Goal: Task Accomplishment & Management: Manage account settings

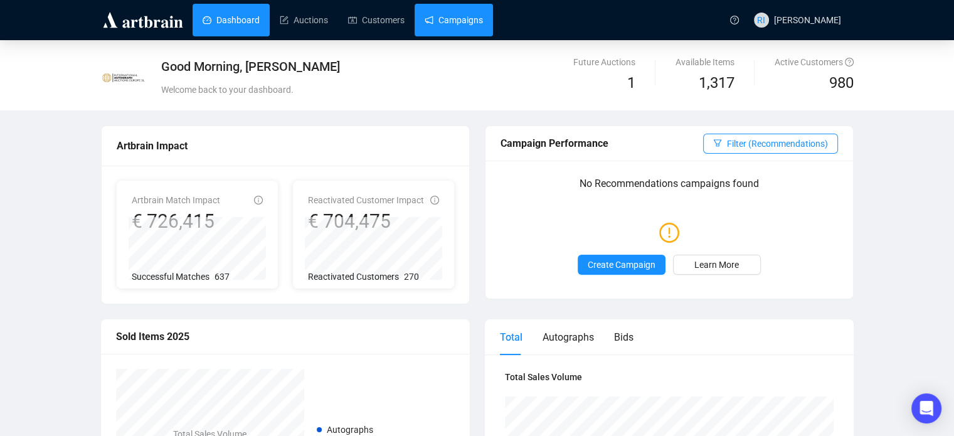
click at [462, 27] on link "Campaigns" at bounding box center [454, 20] width 58 height 33
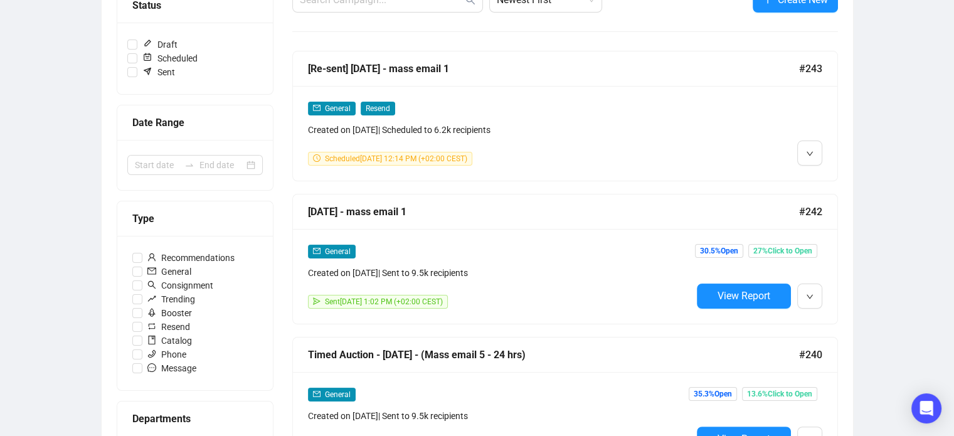
scroll to position [181, 0]
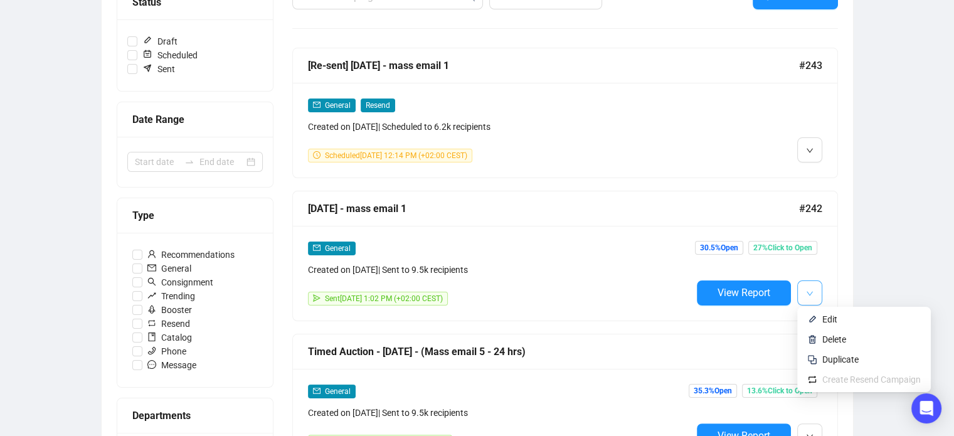
click at [809, 293] on icon "down" at bounding box center [810, 294] width 8 height 8
click at [846, 361] on span "Duplicate" at bounding box center [841, 359] width 36 height 10
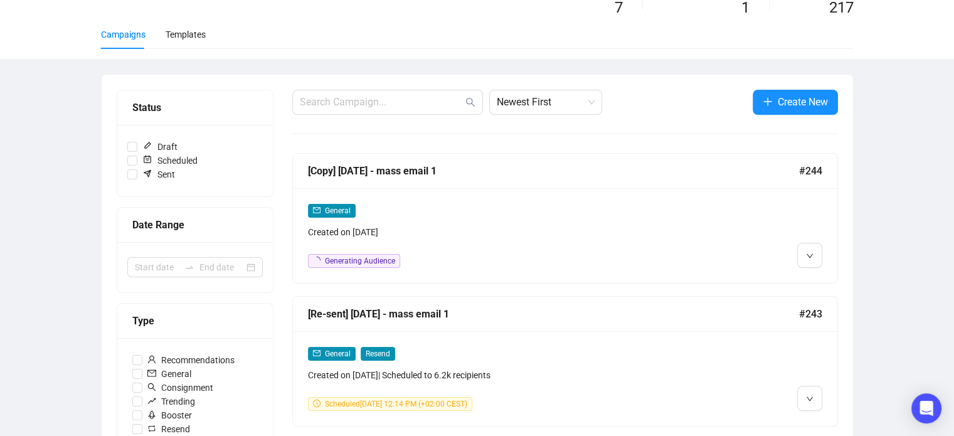
scroll to position [72, 0]
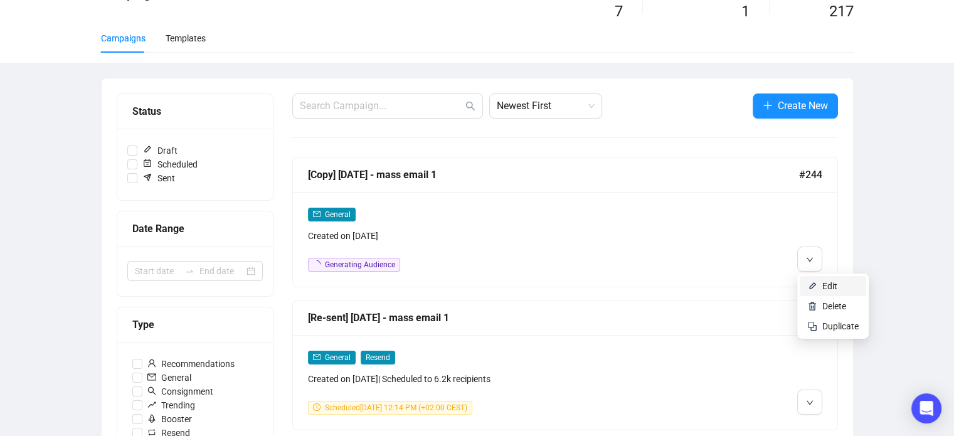
click at [834, 286] on span "Edit" at bounding box center [830, 286] width 15 height 10
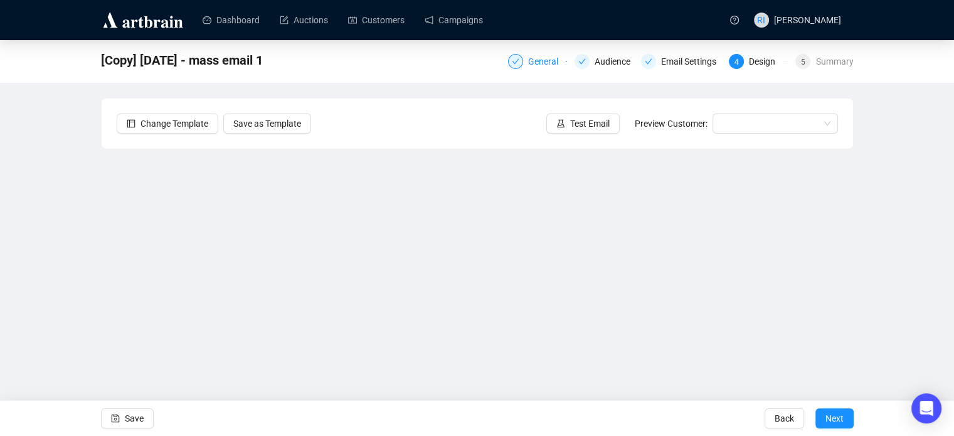
click at [540, 65] on div "General" at bounding box center [547, 61] width 38 height 15
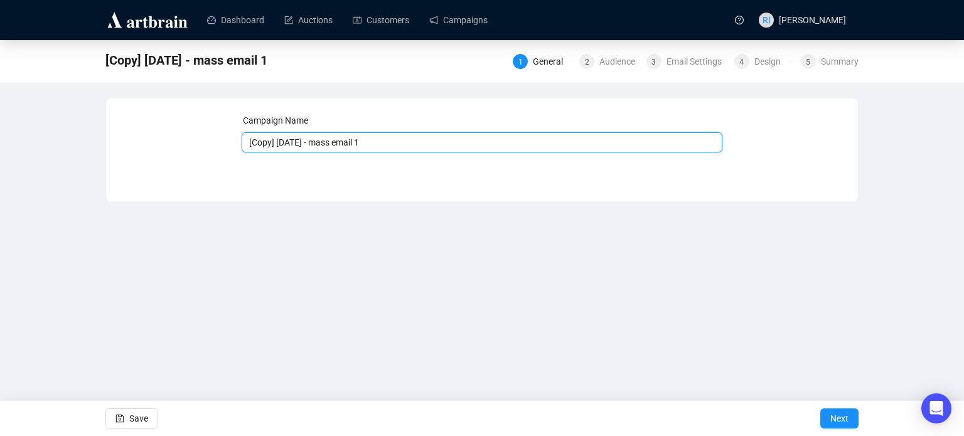
click at [282, 142] on input "[Copy] [DATE] - mass email 1" at bounding box center [482, 142] width 481 height 20
click at [274, 141] on input "[Copy] [DATE] - mass email 1" at bounding box center [482, 142] width 481 height 20
click at [252, 142] on input "[DATE] - mass email 1" at bounding box center [482, 142] width 481 height 20
click at [382, 145] on input "[DATE] - mass email 1" at bounding box center [482, 142] width 481 height 20
type input "[DATE] - mass email 2"
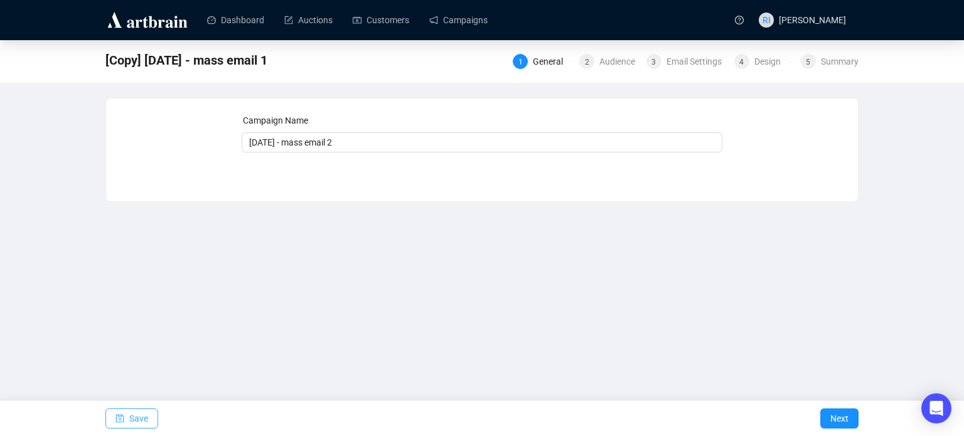
click at [143, 415] on span "Save" at bounding box center [138, 418] width 19 height 35
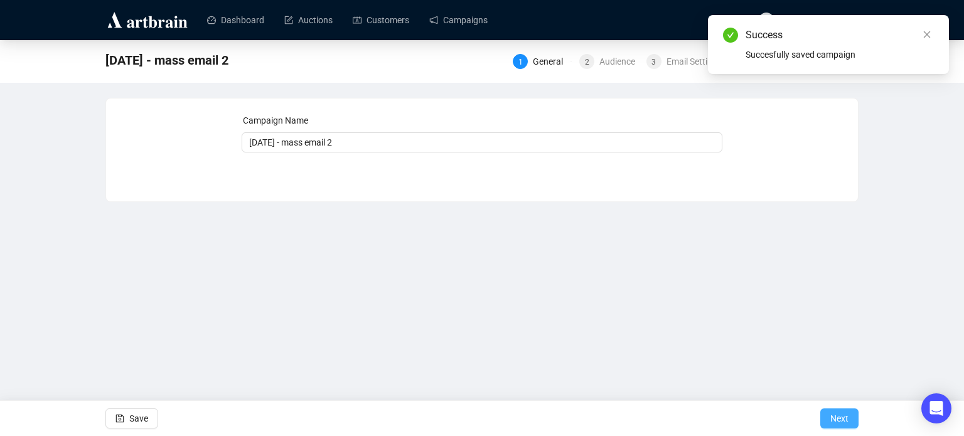
click at [843, 418] on span "Next" at bounding box center [839, 418] width 18 height 35
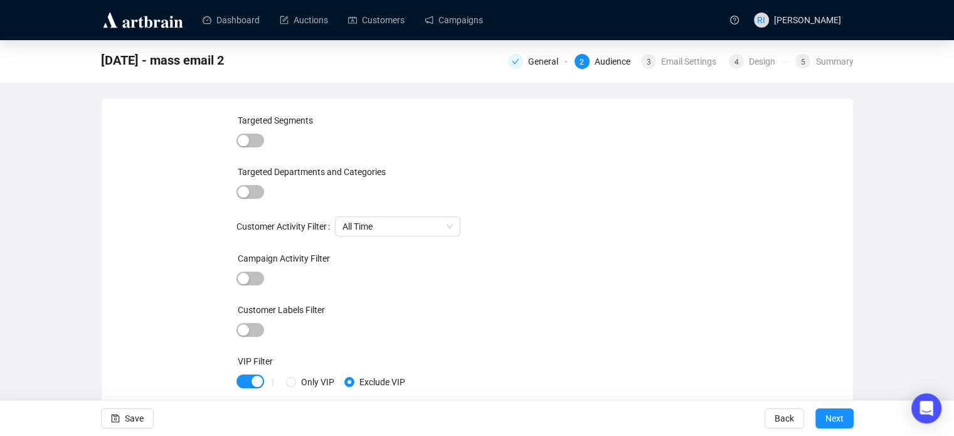
click at [843, 418] on span "Next" at bounding box center [835, 418] width 18 height 35
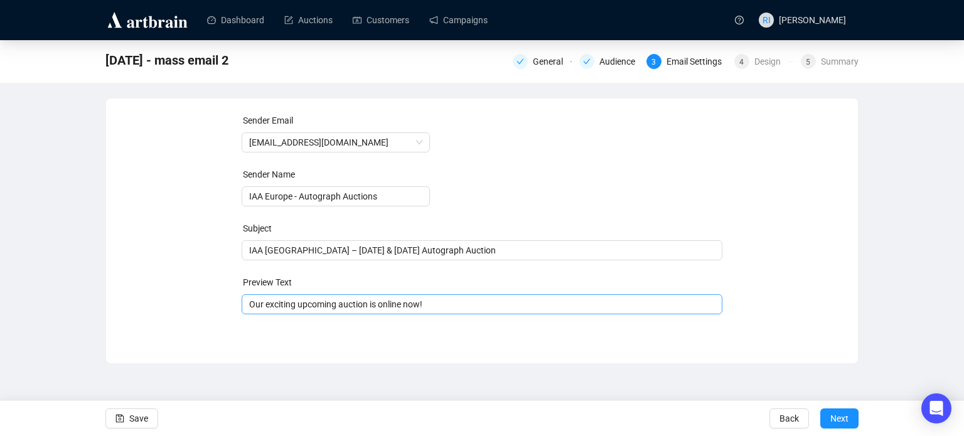
click at [450, 306] on span "Our exciting upcoming auction is online now!" at bounding box center [482, 304] width 481 height 10
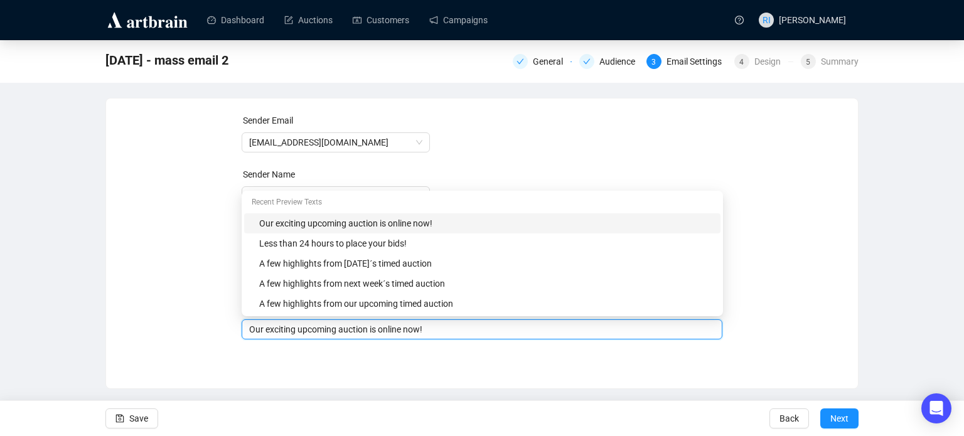
click at [450, 306] on div "A few highlights from our upcoming timed auction" at bounding box center [486, 304] width 454 height 14
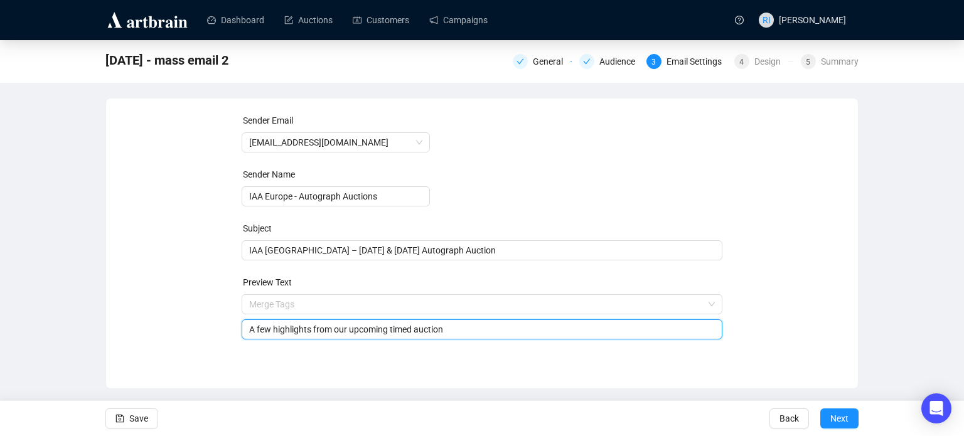
click at [417, 331] on input "A few highlights from our upcoming timed auction" at bounding box center [482, 329] width 466 height 14
type input "A few highlights from our upcoming auction"
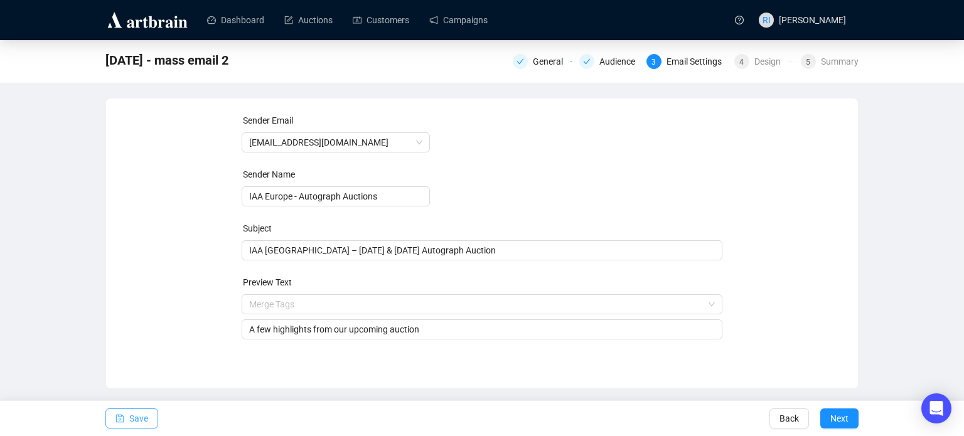
click at [137, 417] on span "Save" at bounding box center [138, 418] width 19 height 35
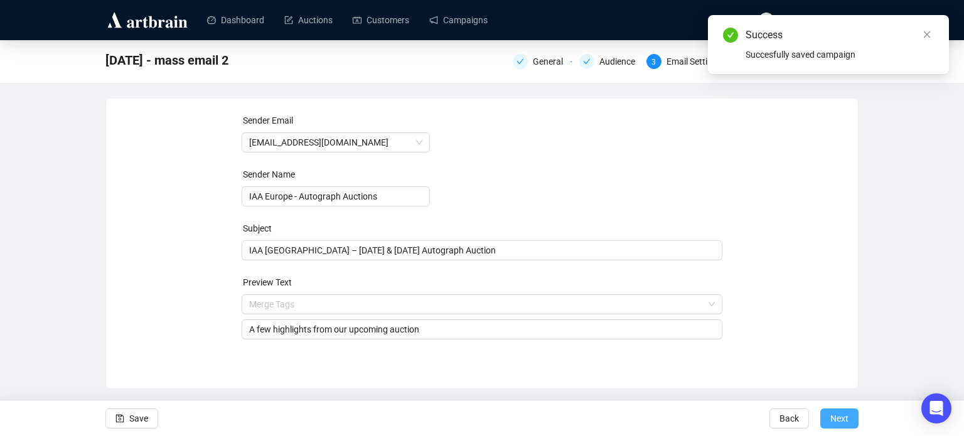
click at [845, 424] on span "Next" at bounding box center [839, 418] width 18 height 35
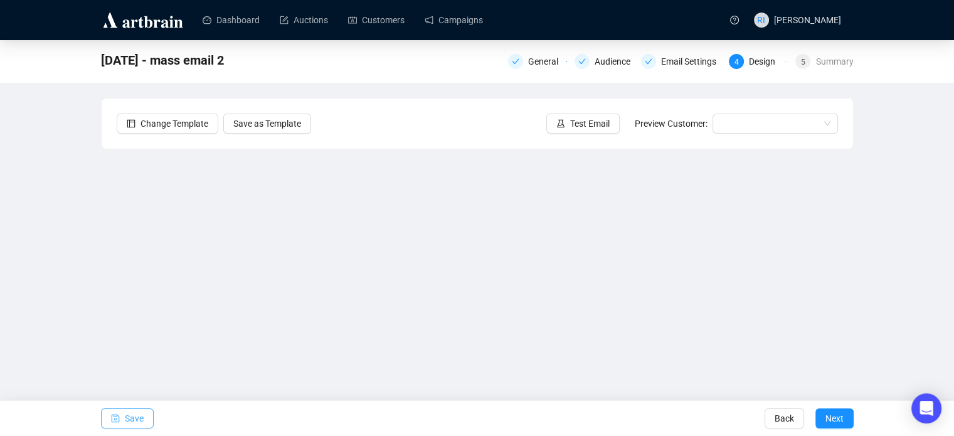
click at [115, 421] on icon "save" at bounding box center [115, 418] width 9 height 9
